Goal: Information Seeking & Learning: Learn about a topic

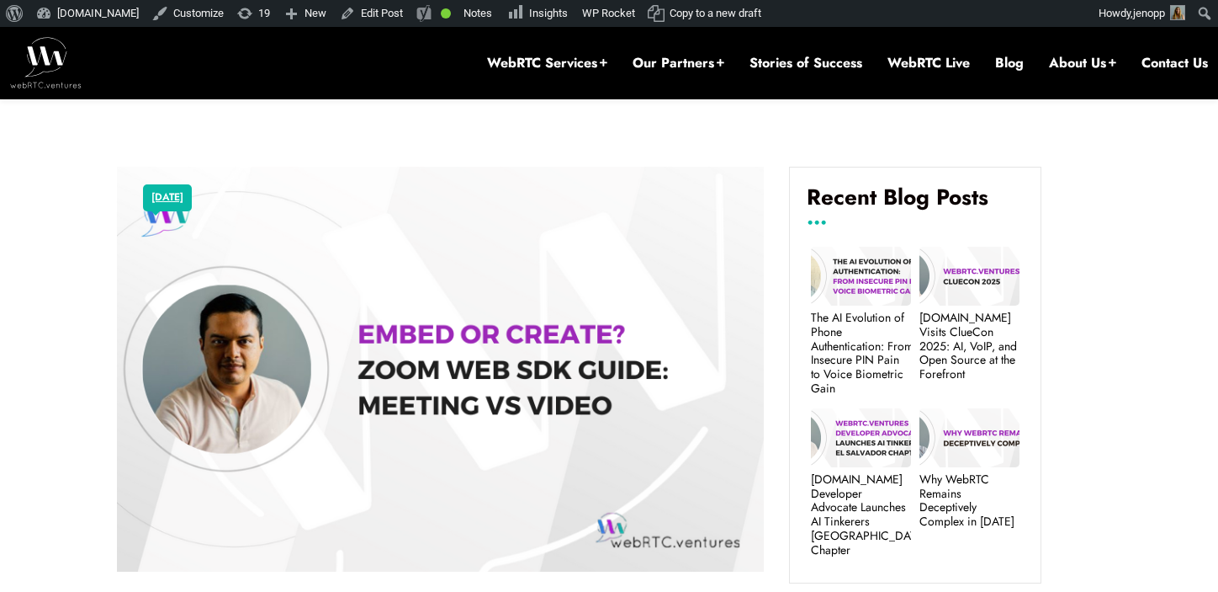
scroll to position [261, 0]
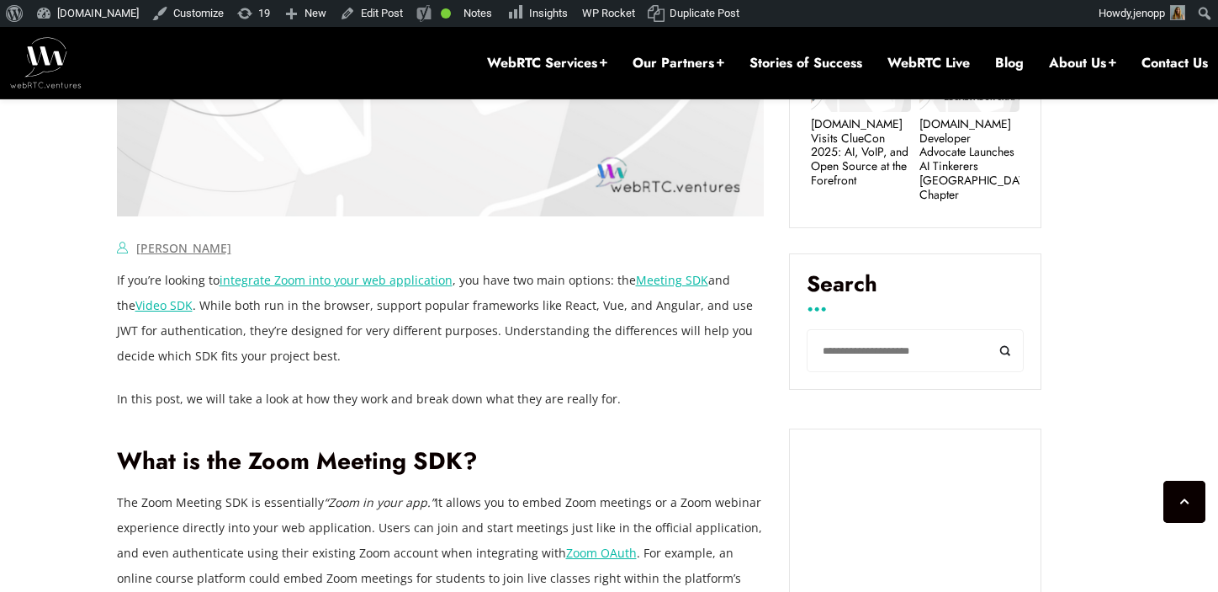
scroll to position [1058, 0]
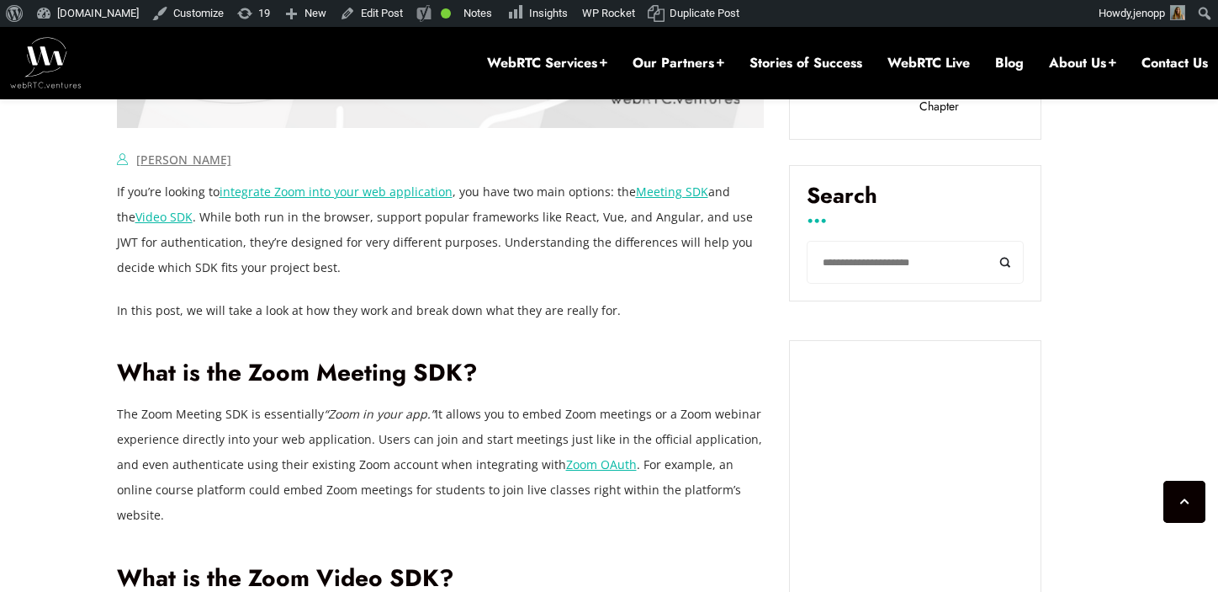
drag, startPoint x: 236, startPoint y: 263, endPoint x: 116, endPoint y: 191, distance: 140.4
click at [117, 191] on p "If you’re looking to integrate Zoom into your web application , you have two ma…" at bounding box center [441, 229] width 648 height 101
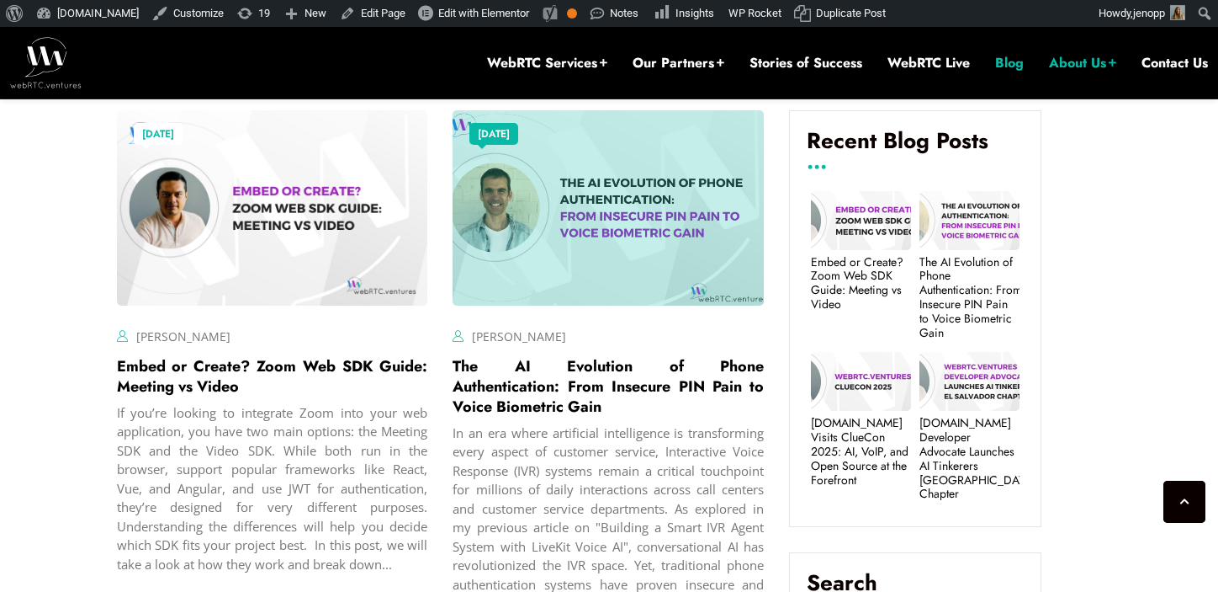
scroll to position [621, 0]
